Goal: Task Accomplishment & Management: Manage account settings

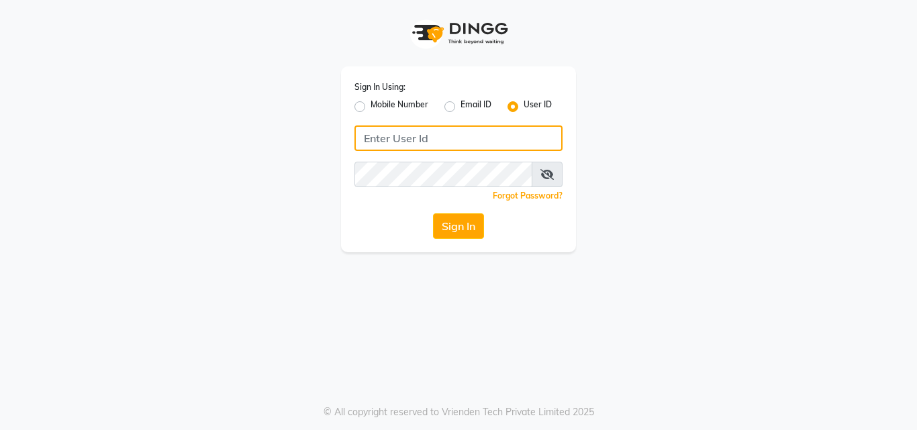
click at [421, 136] on input "Username" at bounding box center [458, 138] width 208 height 26
type input "[PERSON_NAME]"
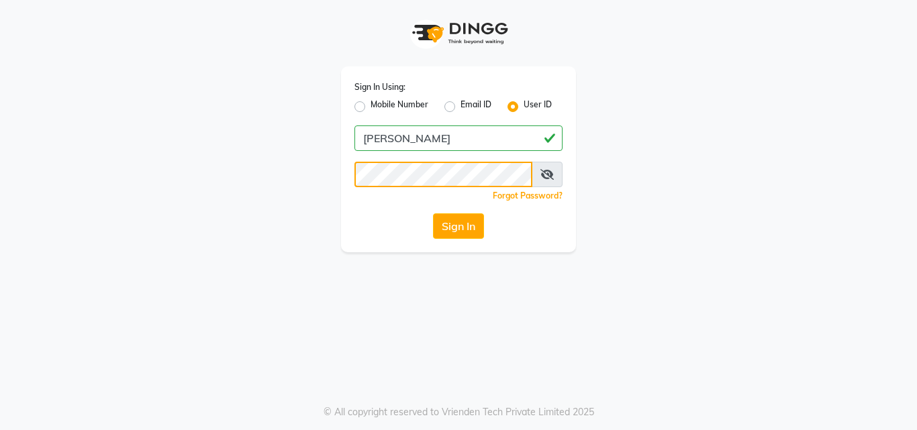
click at [433, 213] on button "Sign In" at bounding box center [458, 226] width 51 height 26
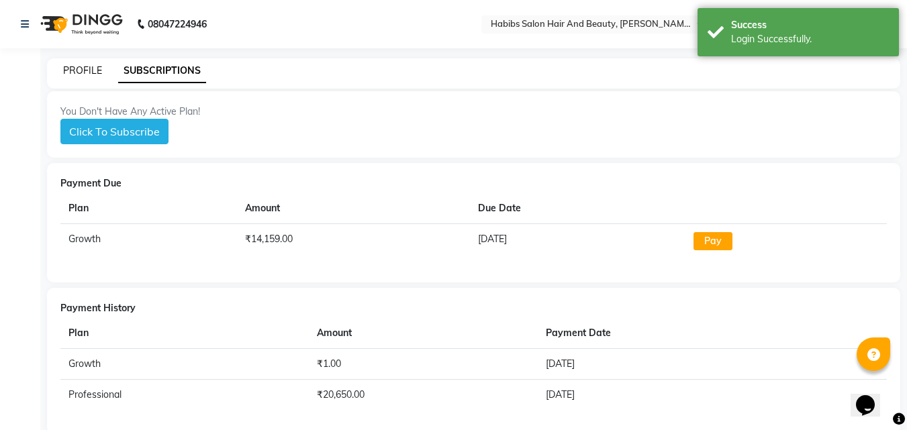
click at [75, 66] on link "PROFILE" at bounding box center [82, 70] width 39 height 12
click at [81, 71] on link "PROFILE" at bounding box center [82, 70] width 39 height 12
